Goal: Go to known website: Access a specific website the user already knows

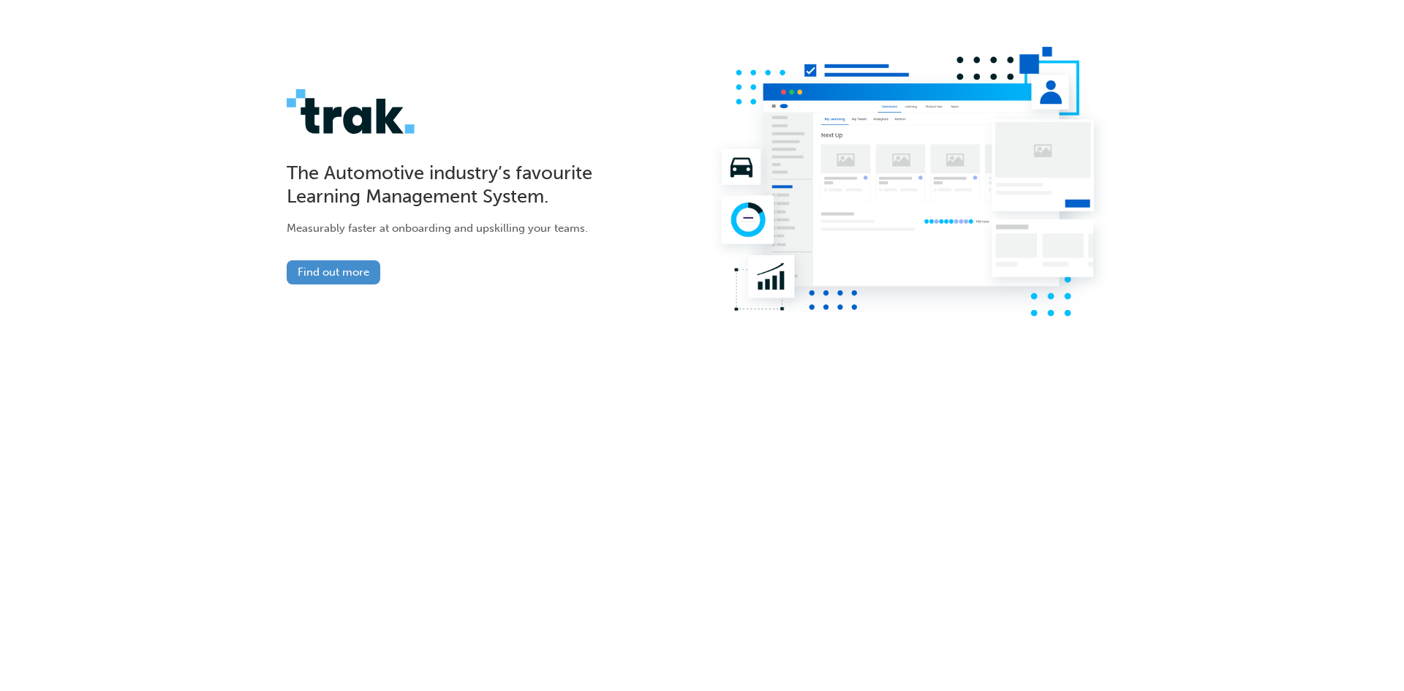
click at [352, 272] on link "Find out more" at bounding box center [334, 272] width 94 height 24
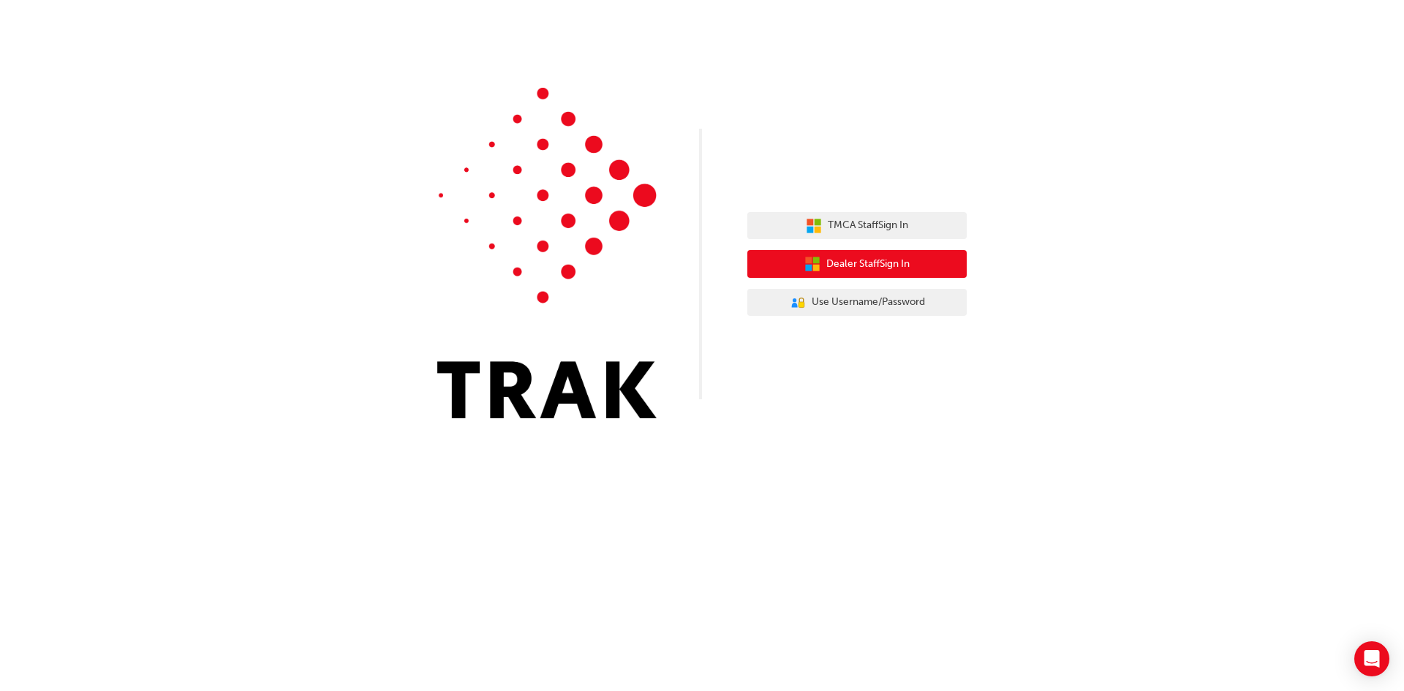
click at [861, 259] on span "Dealer Staff Sign In" at bounding box center [867, 264] width 83 height 17
